Goal: Find contact information: Find contact information

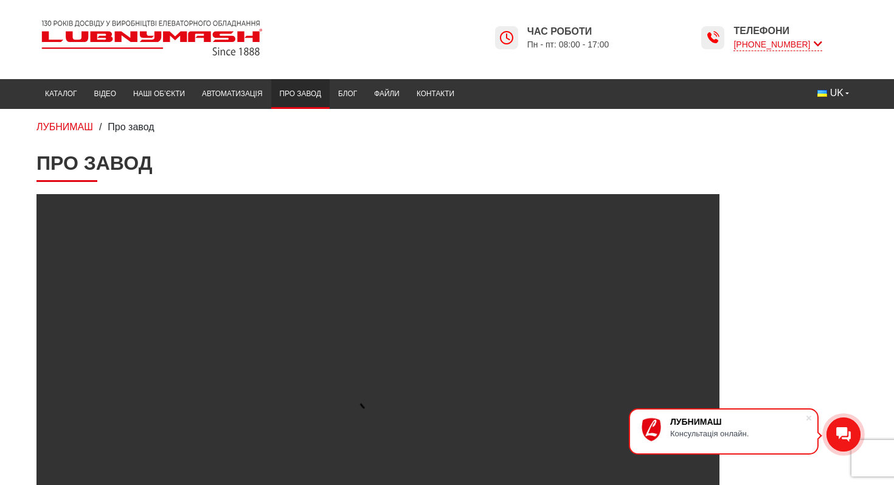
click at [819, 43] on icon at bounding box center [818, 44] width 9 height 12
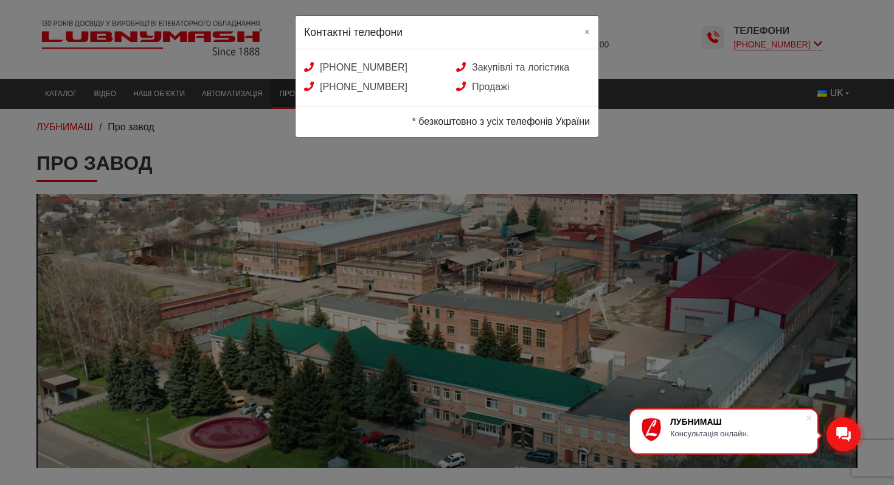
click at [819, 43] on div "Контактні телефони × +38 (050) 580 22 36 Закупівлі та логістика +38 (050) 308 4…" at bounding box center [447, 242] width 894 height 485
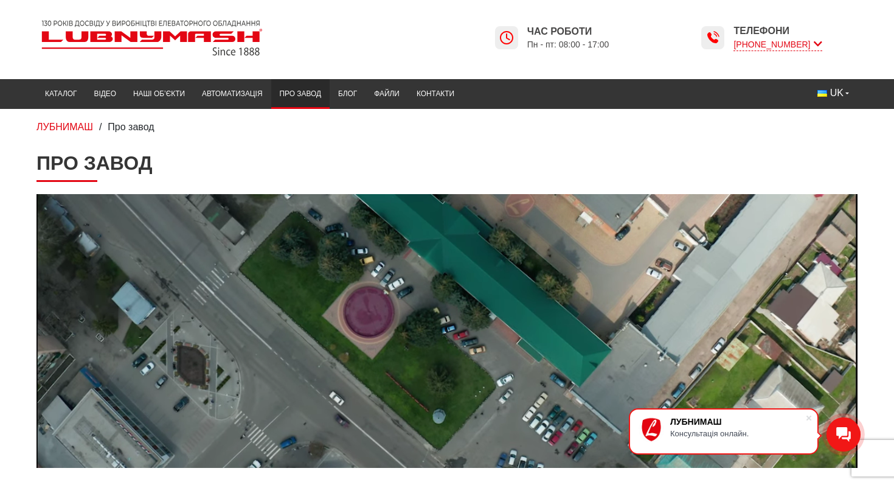
click at [816, 43] on icon at bounding box center [818, 44] width 9 height 12
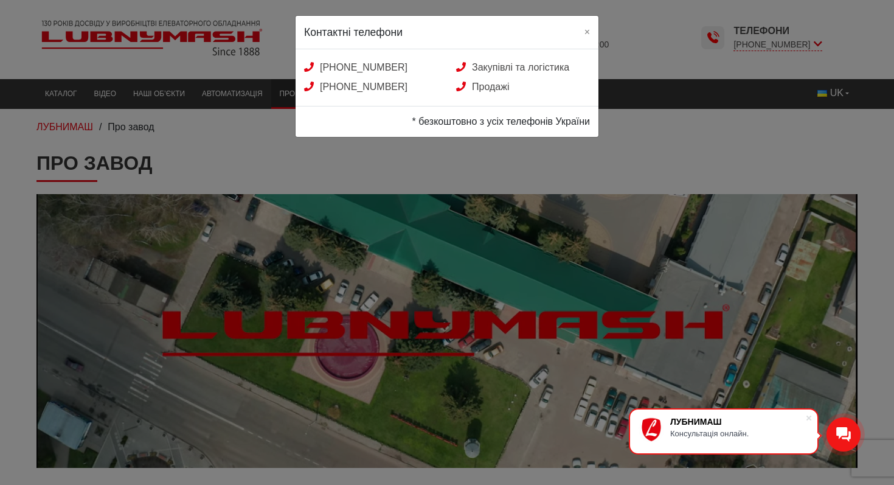
click at [625, 22] on div "Контактні телефони × +38 (050) 580 22 36 Закупівлі та логістика +38 (050) 308 4…" at bounding box center [447, 242] width 894 height 485
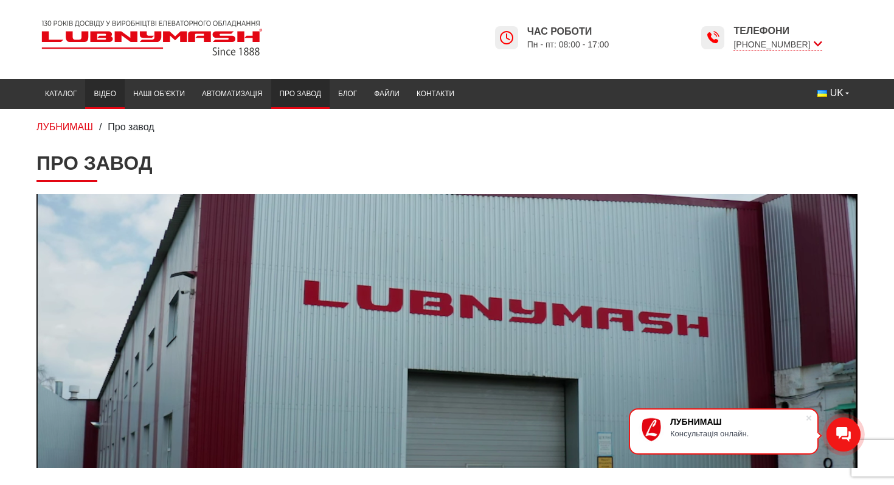
click at [93, 92] on link "Відео" at bounding box center [104, 94] width 39 height 24
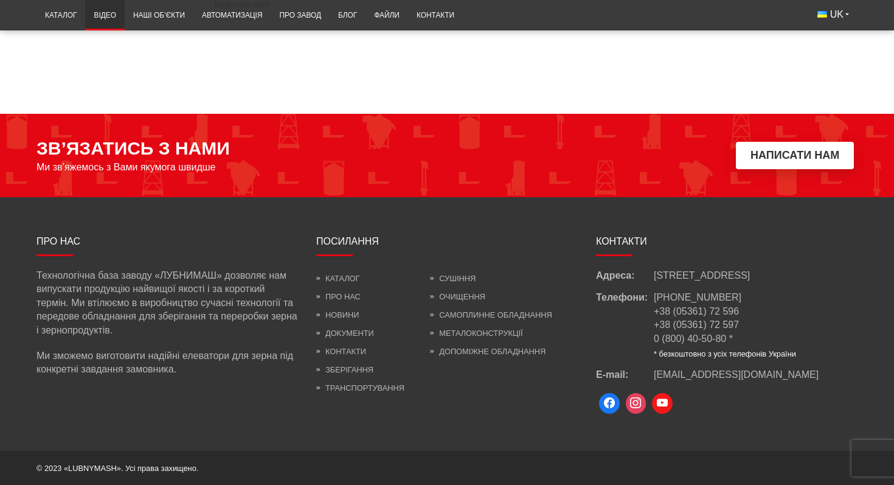
scroll to position [1378, 0]
click at [341, 347] on link "Контакти" at bounding box center [341, 351] width 50 height 9
